Goal: Transaction & Acquisition: Purchase product/service

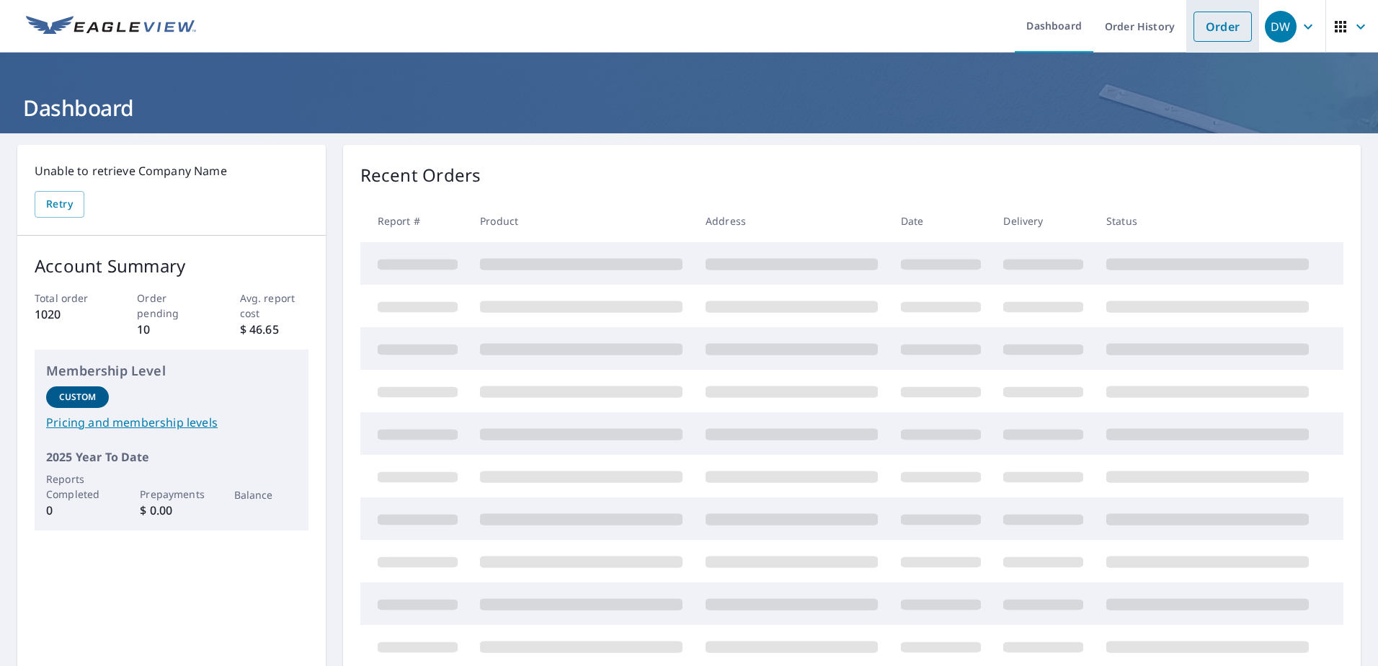
click at [1210, 24] on link "Order" at bounding box center [1222, 27] width 58 height 30
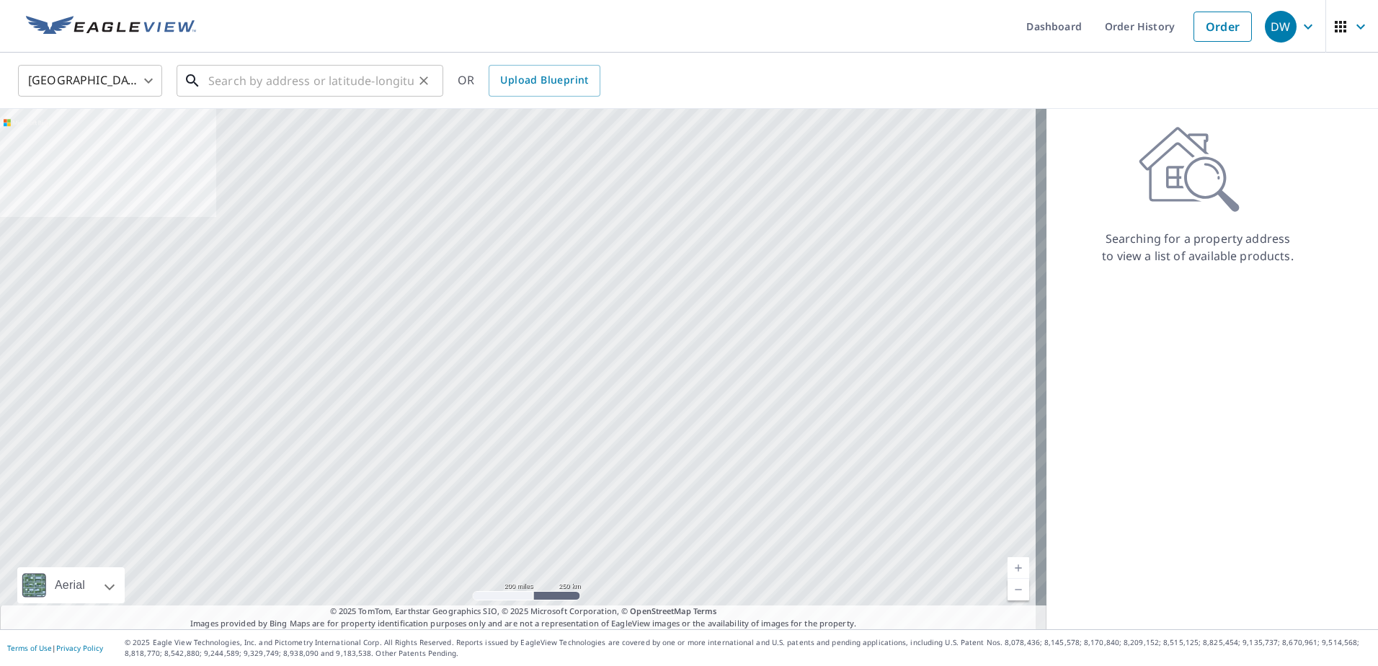
click at [347, 85] on input "text" at bounding box center [310, 81] width 205 height 40
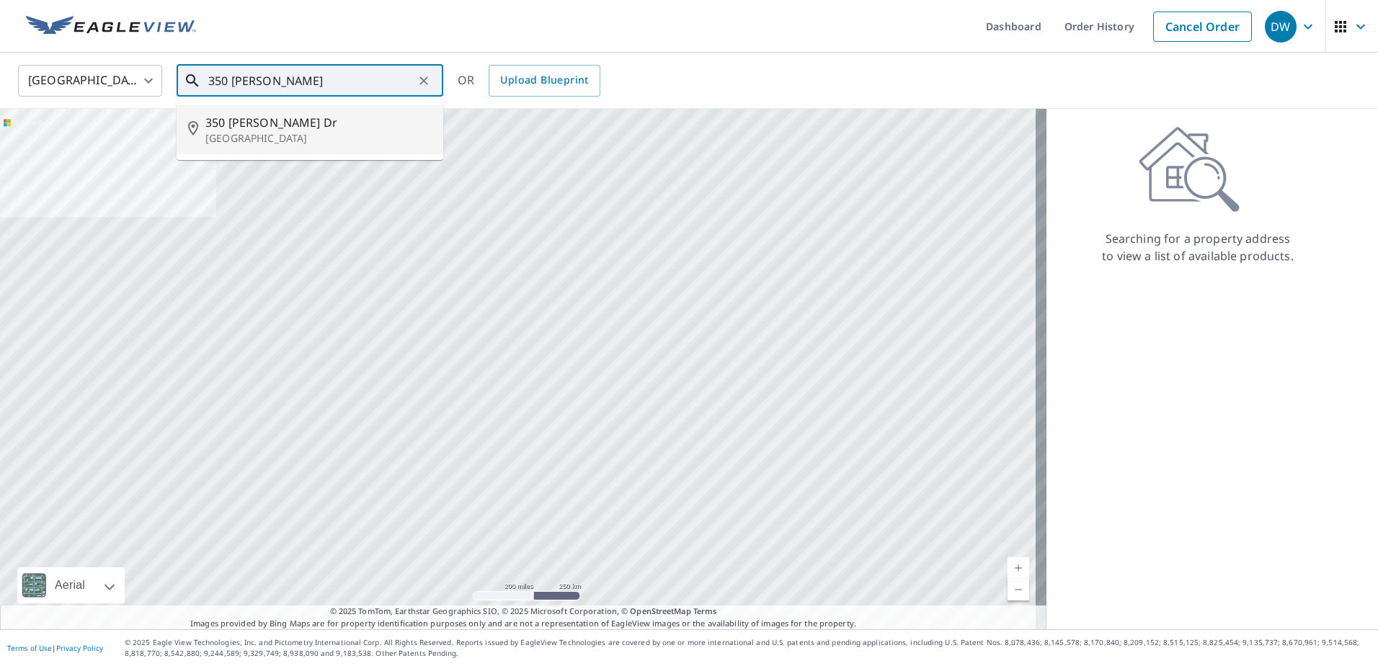
click at [345, 123] on span "350 [PERSON_NAME] Dr" at bounding box center [318, 122] width 226 height 17
type input "[STREET_ADDRESS][PERSON_NAME][PERSON_NAME]"
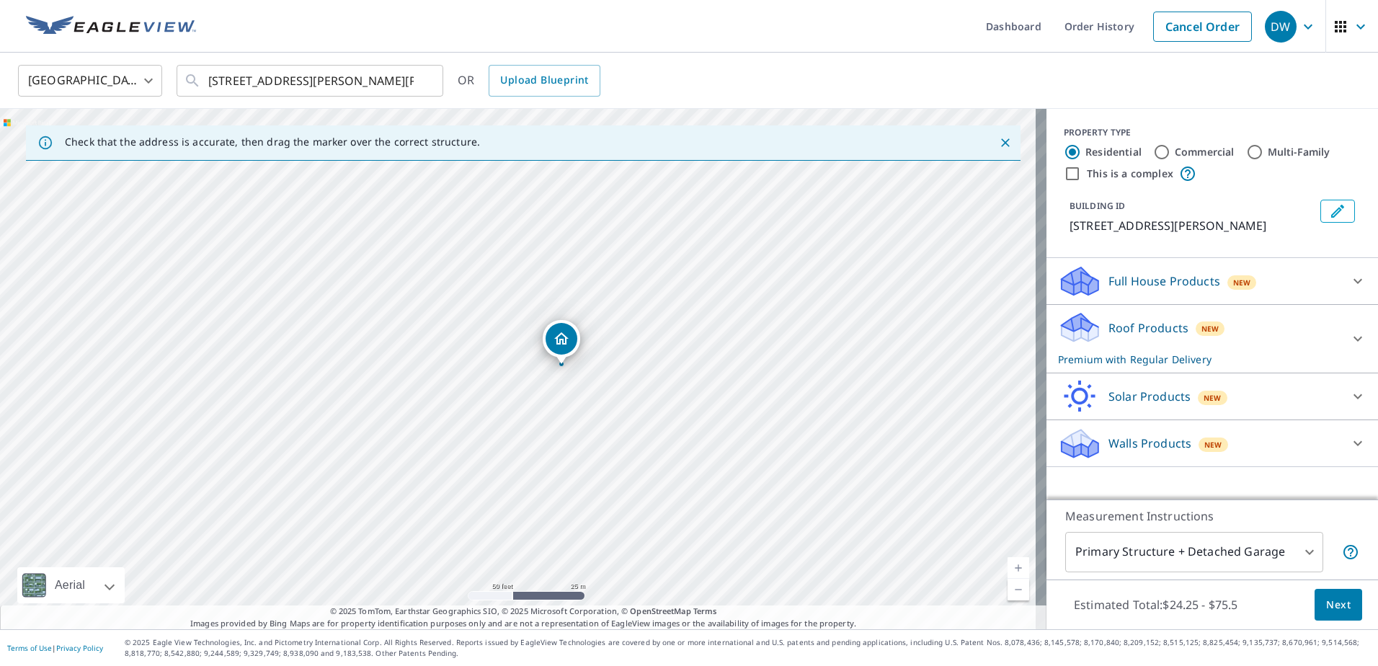
drag, startPoint x: 651, startPoint y: 437, endPoint x: 695, endPoint y: 435, distance: 43.3
click at [695, 435] on div "[STREET_ADDRESS][PERSON_NAME][PERSON_NAME]" at bounding box center [523, 369] width 1046 height 520
click at [1338, 607] on span "Next" at bounding box center [1338, 605] width 25 height 18
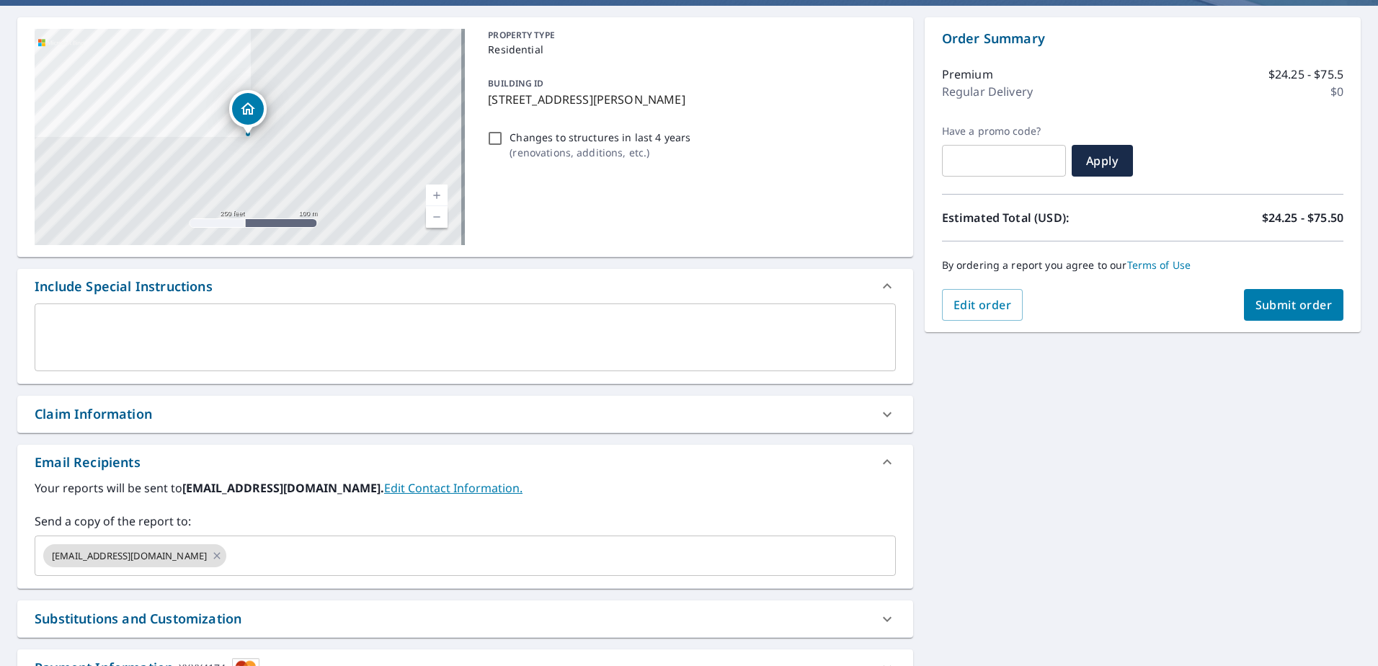
scroll to position [144, 0]
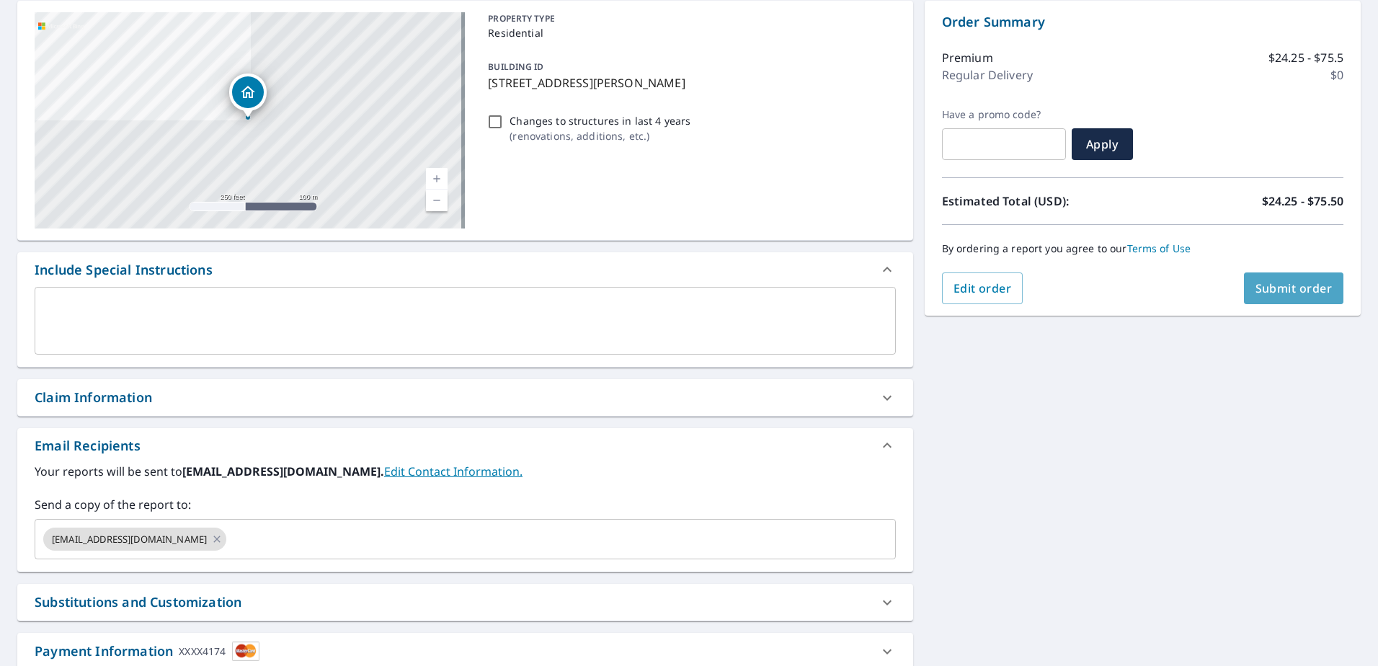
click at [1259, 294] on span "Submit order" at bounding box center [1293, 288] width 77 height 16
checkbox input "true"
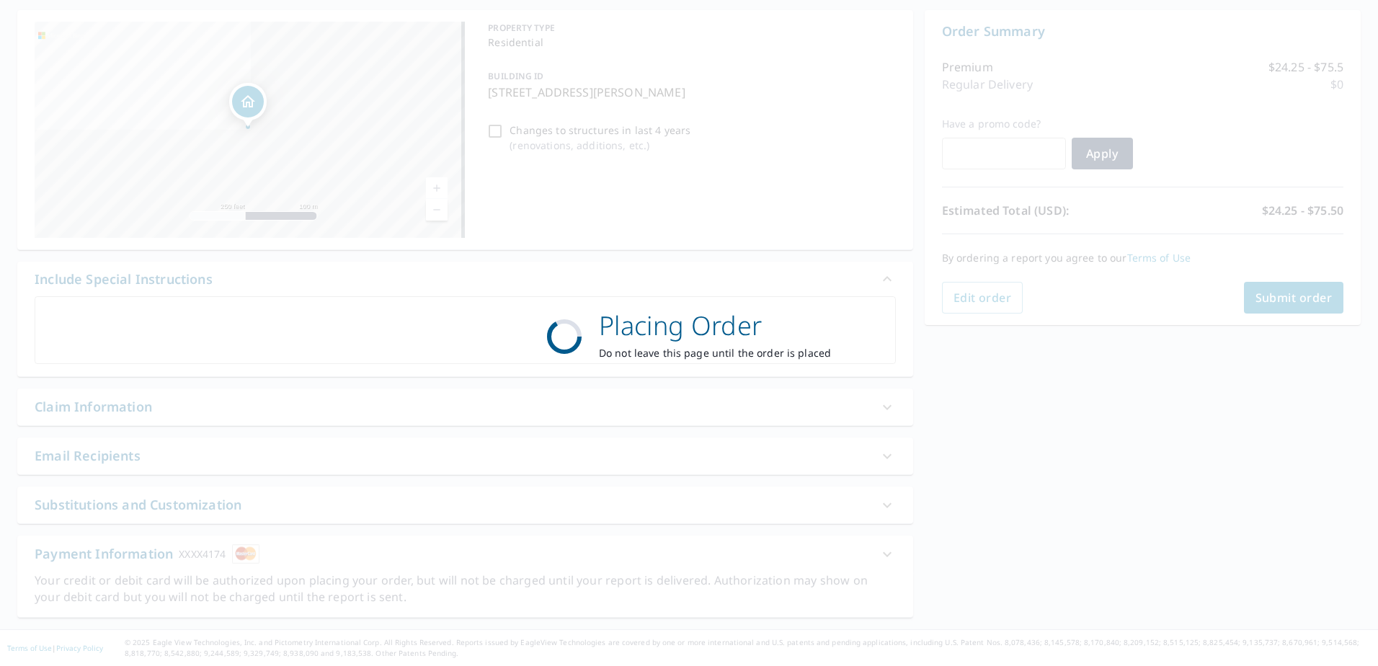
scroll to position [135, 0]
